Goal: Task Accomplishment & Management: Manage account settings

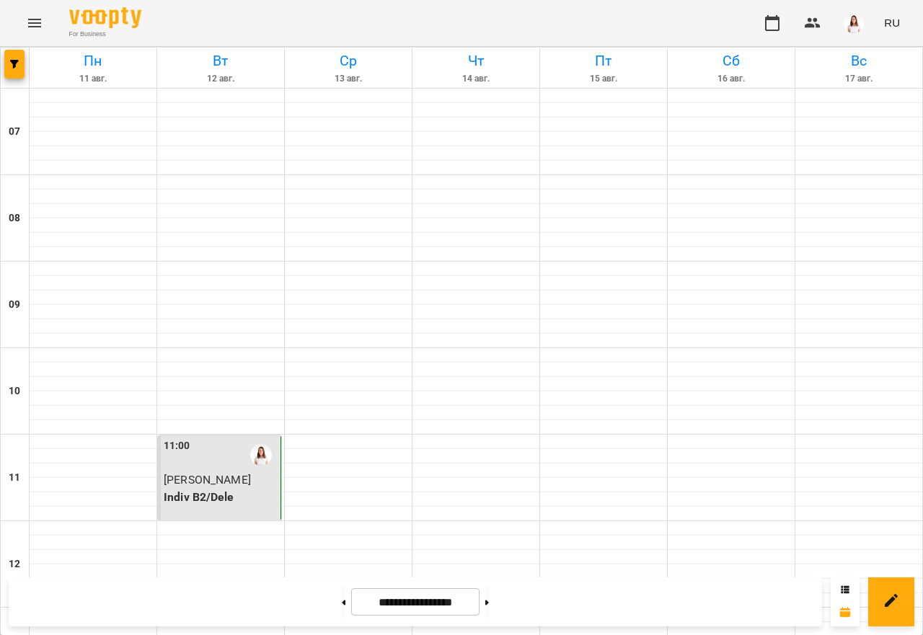
scroll to position [865, 0]
click at [489, 605] on button at bounding box center [487, 602] width 4 height 32
type input "**********"
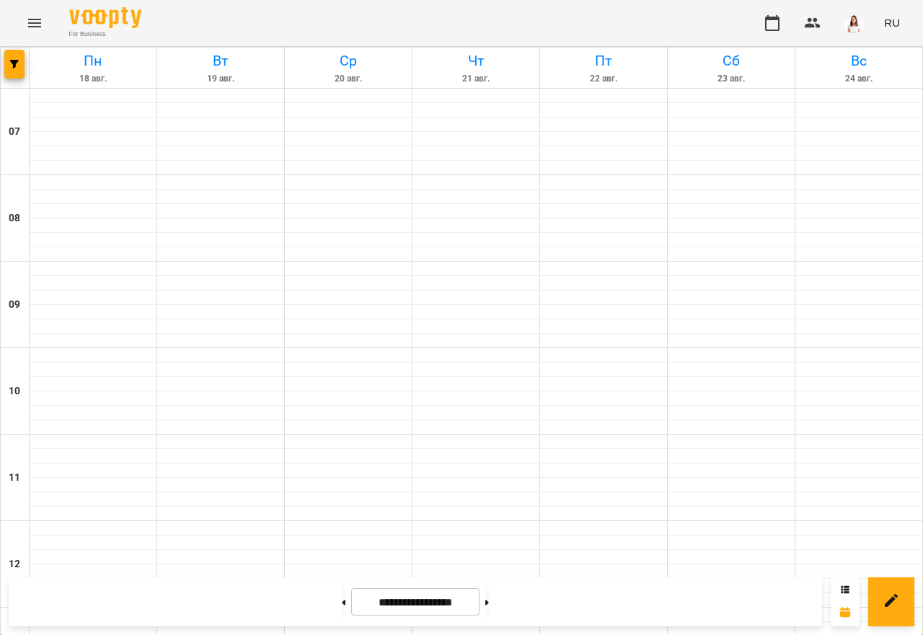
scroll to position [793, 0]
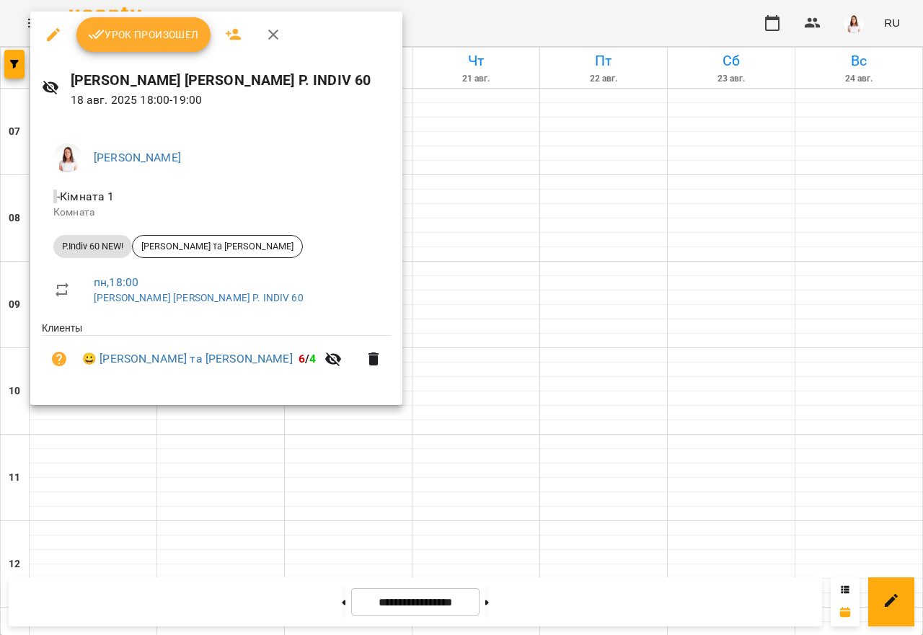
click at [121, 45] on button "Урок произошел" at bounding box center [143, 34] width 134 height 35
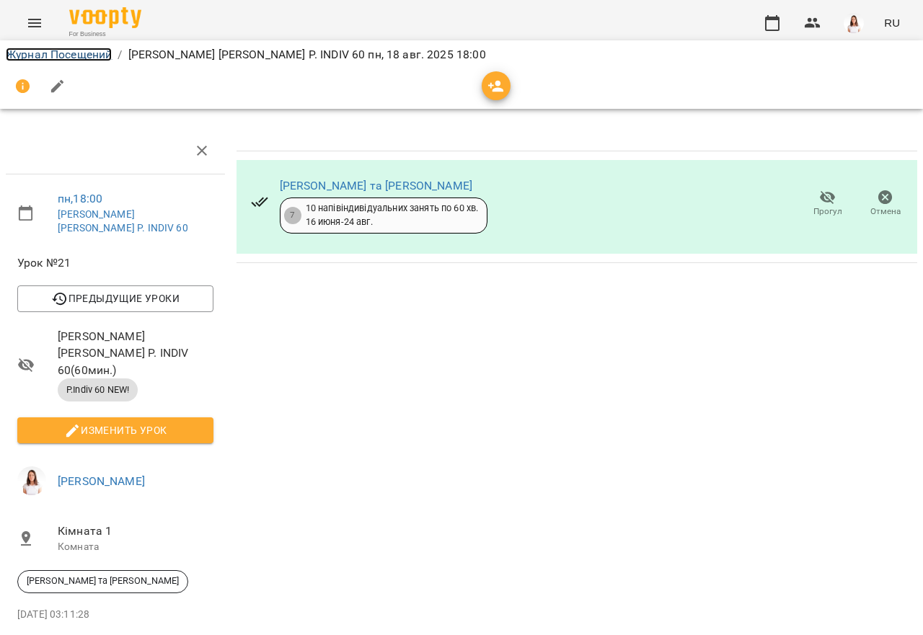
click at [101, 56] on link "Журнал Посещений" at bounding box center [59, 55] width 106 height 14
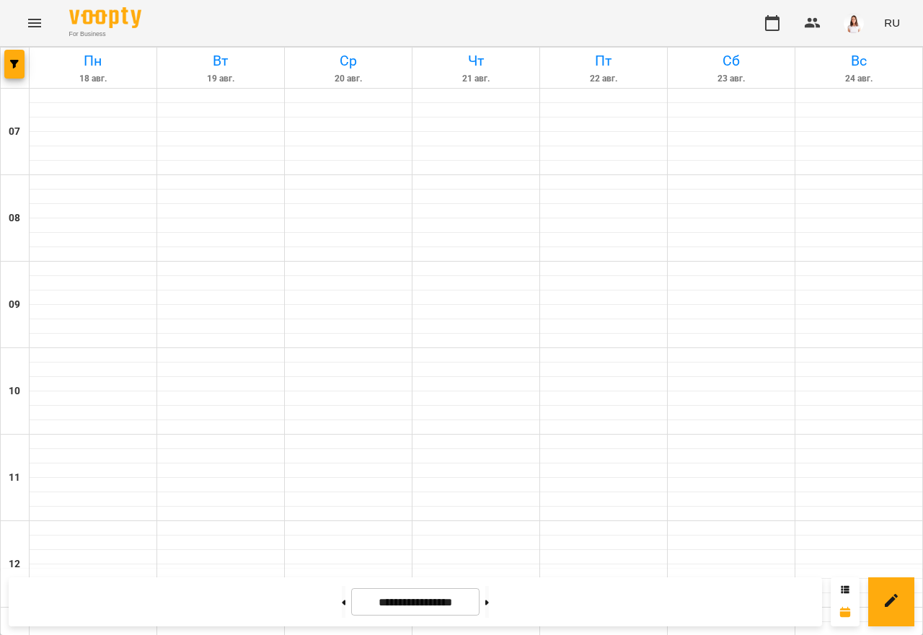
scroll to position [865, 0]
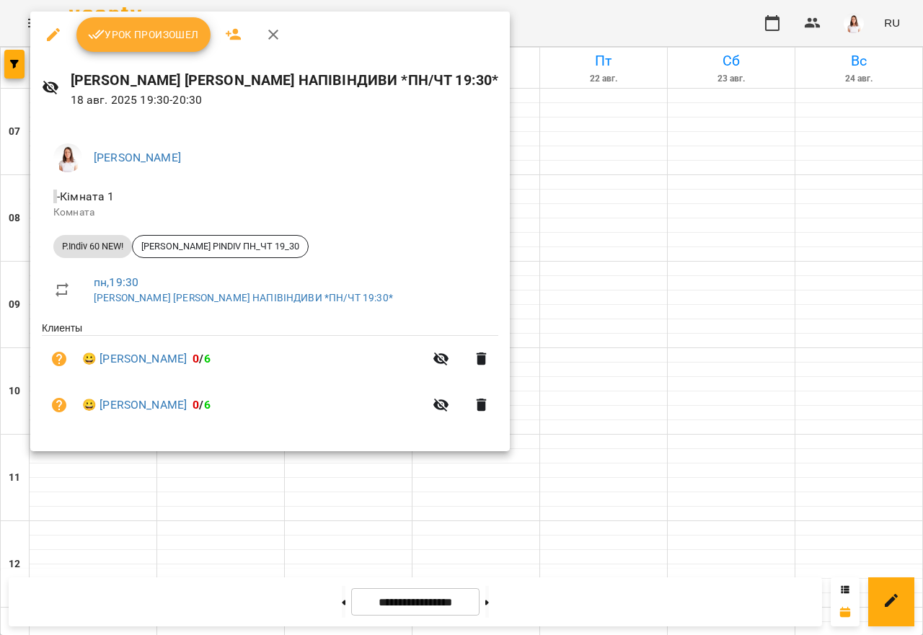
click at [130, 42] on span "Урок произошел" at bounding box center [143, 34] width 111 height 17
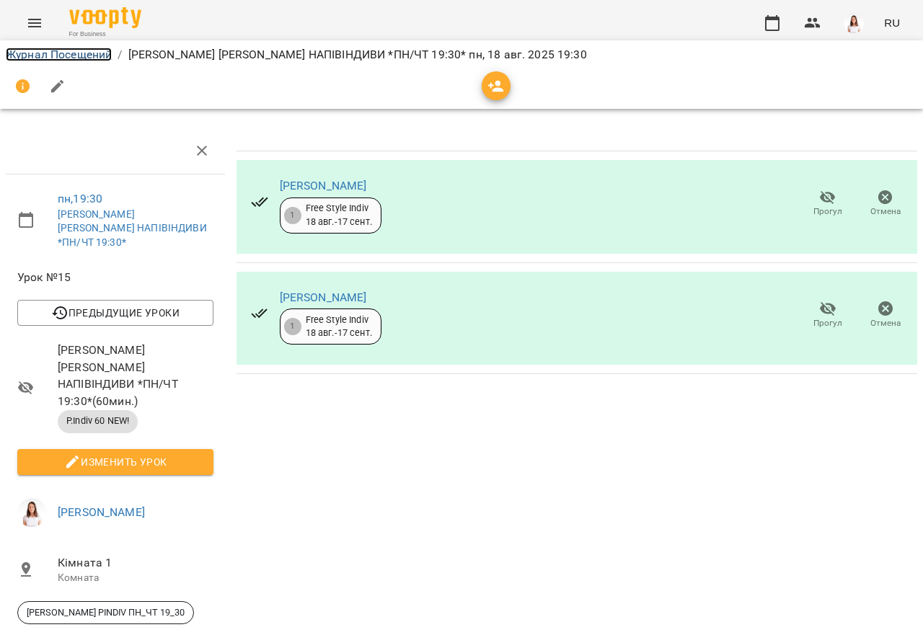
click at [48, 58] on link "Журнал Посещений" at bounding box center [59, 55] width 106 height 14
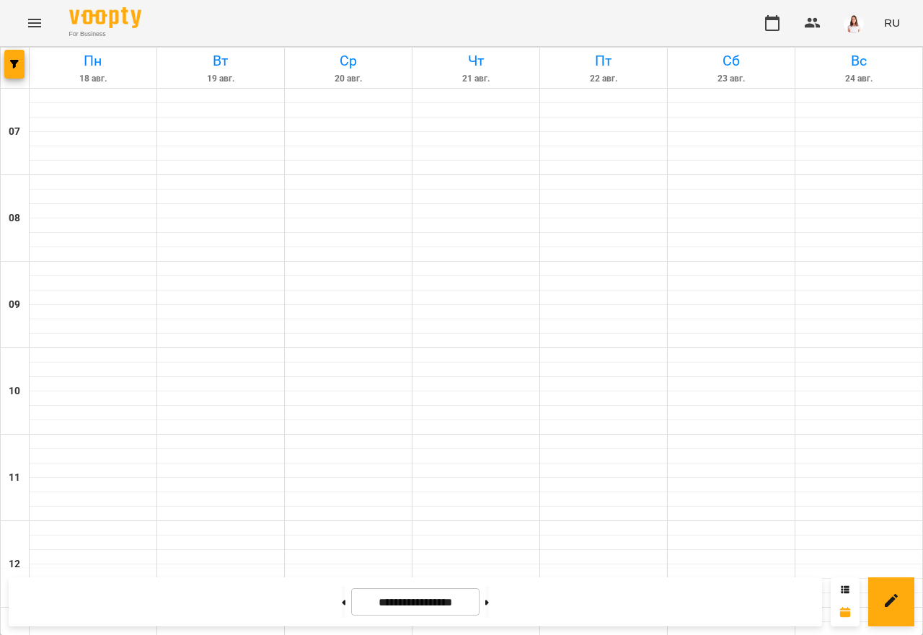
scroll to position [903, 0]
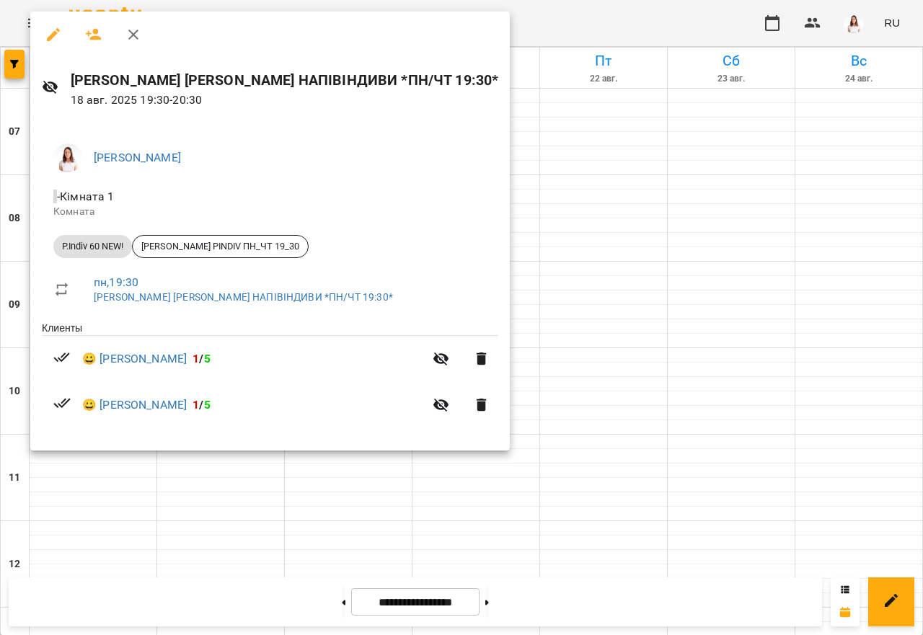
click at [235, 518] on div at bounding box center [461, 317] width 923 height 635
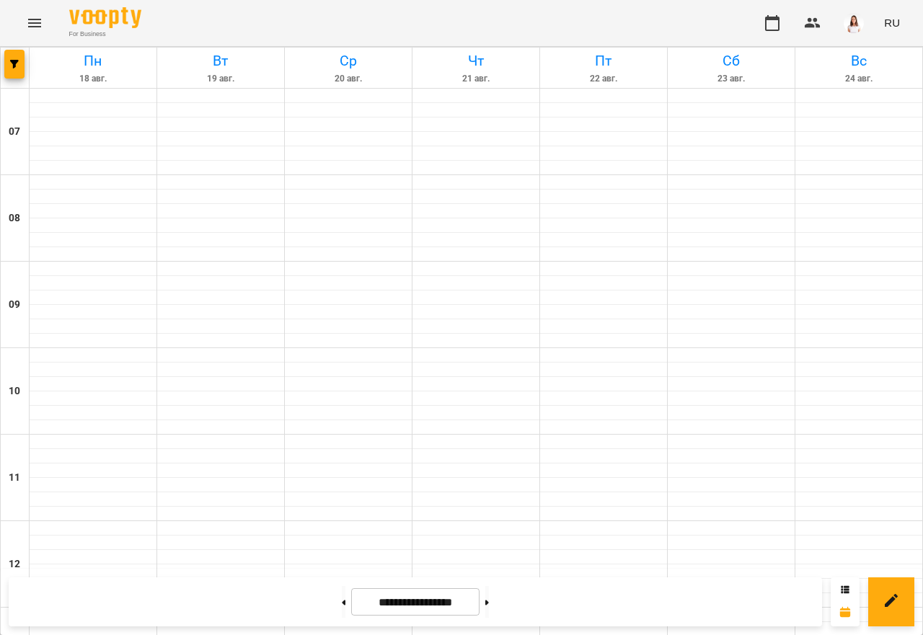
scroll to position [831, 0]
click at [489, 606] on button at bounding box center [487, 602] width 4 height 32
click at [342, 605] on button at bounding box center [344, 602] width 4 height 32
type input "**********"
